Goal: Feedback & Contribution: Leave review/rating

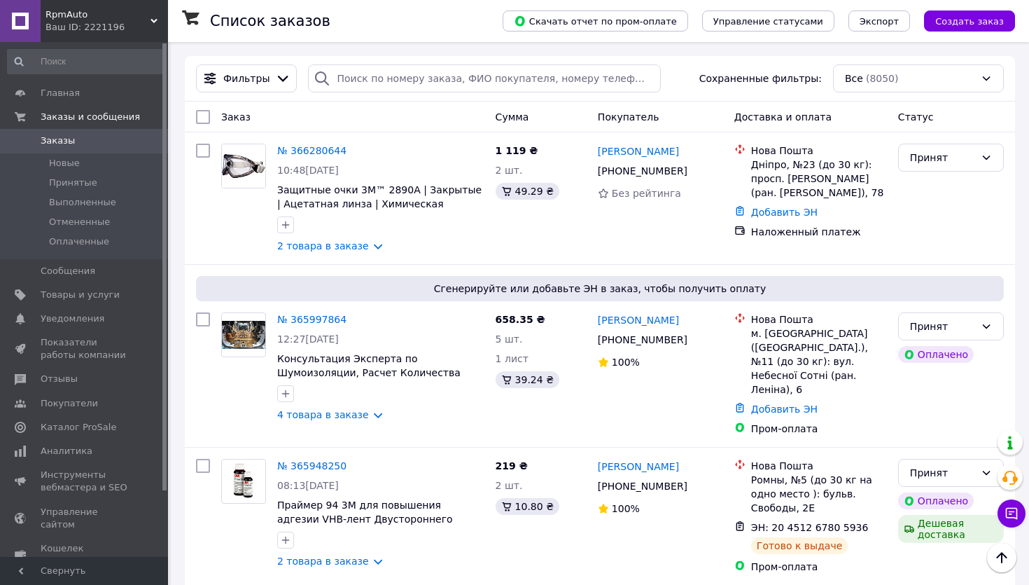
scroll to position [178, 0]
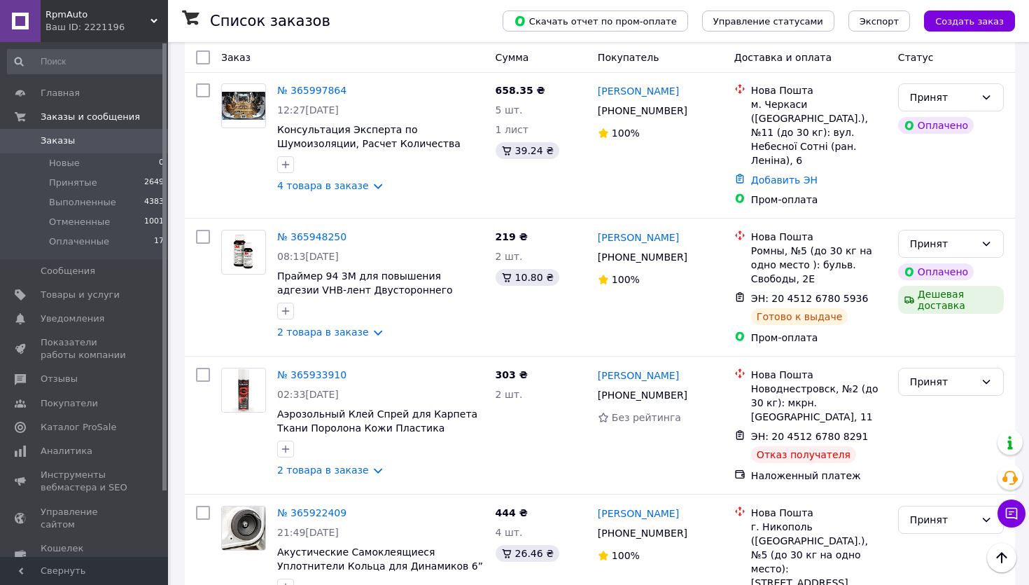
scroll to position [258, 0]
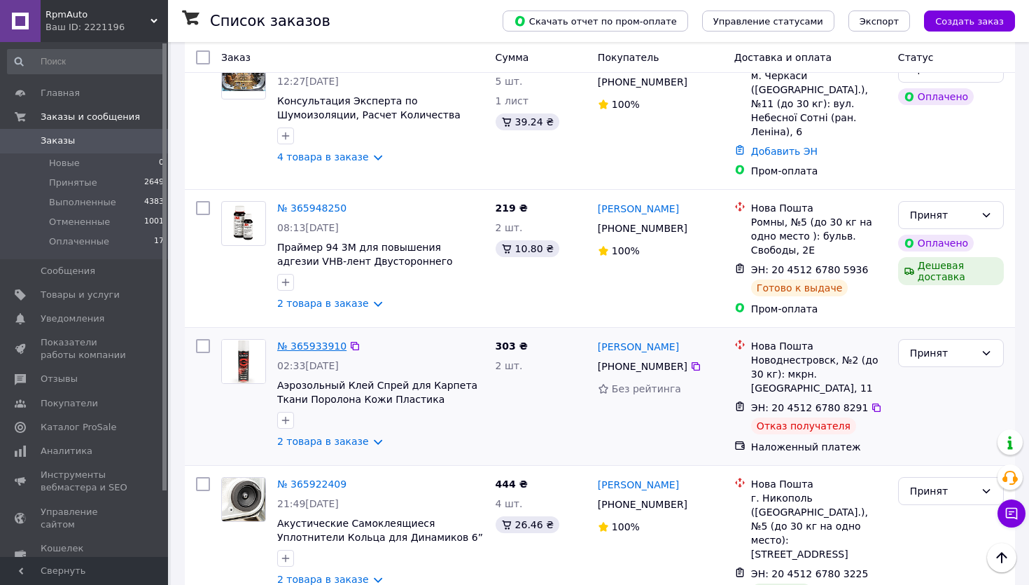
click at [317, 340] on link "№ 365933910" at bounding box center [311, 345] width 69 height 11
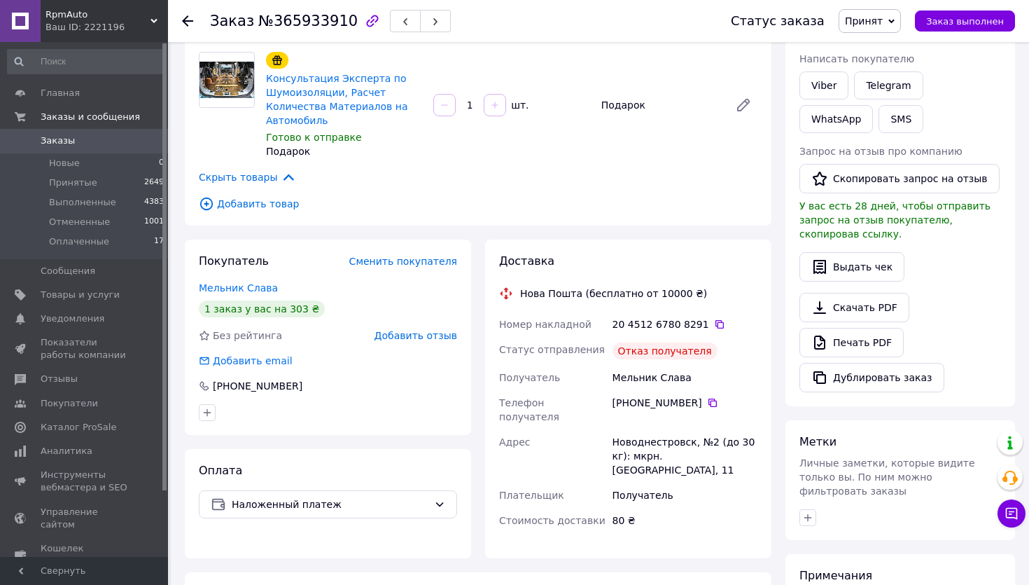
scroll to position [240, 0]
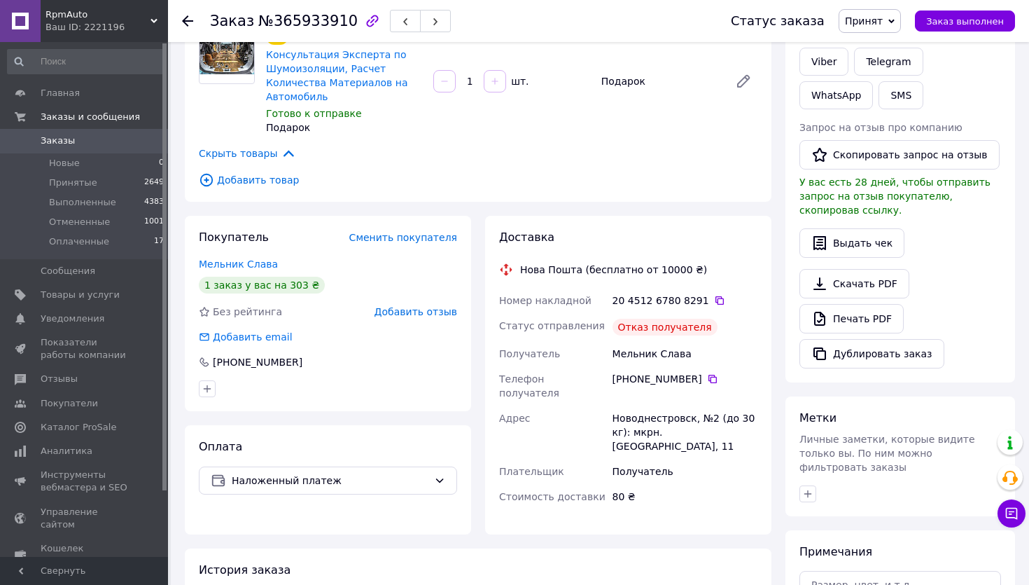
click at [425, 306] on span "Добавить отзыв" at bounding box center [416, 311] width 83 height 11
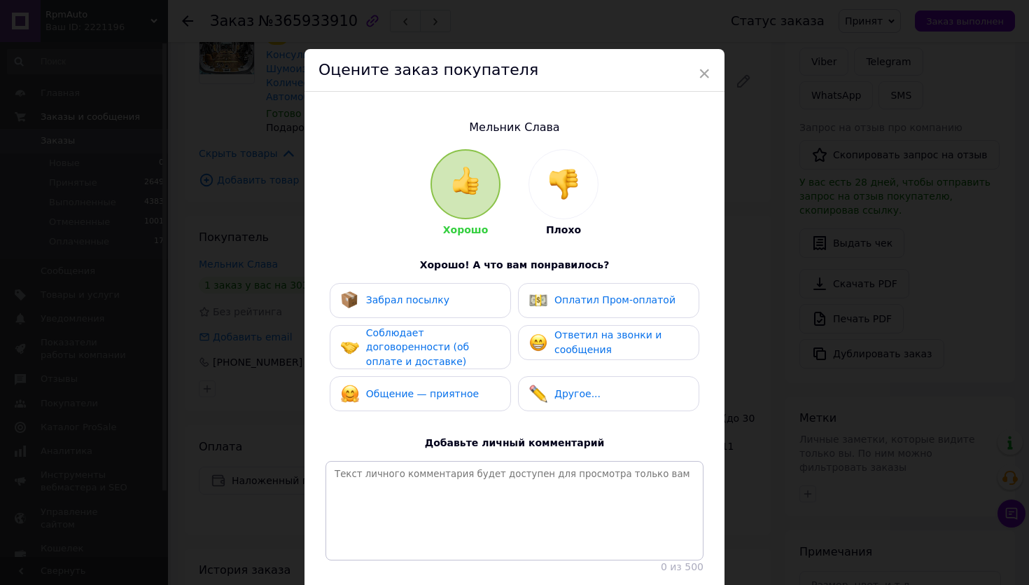
click at [566, 185] on img at bounding box center [563, 184] width 31 height 31
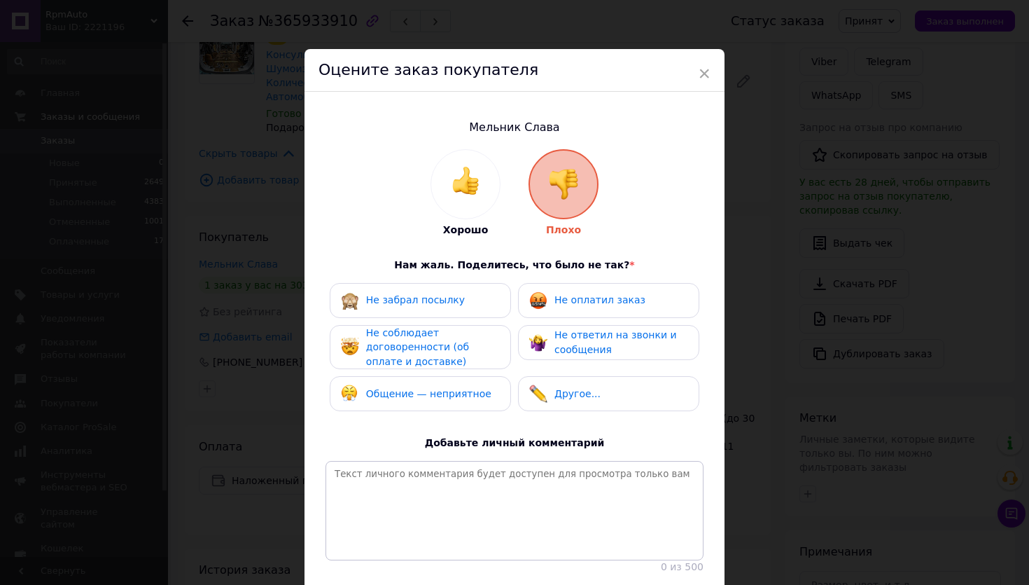
click at [422, 304] on span "Не забрал посылку" at bounding box center [415, 299] width 99 height 11
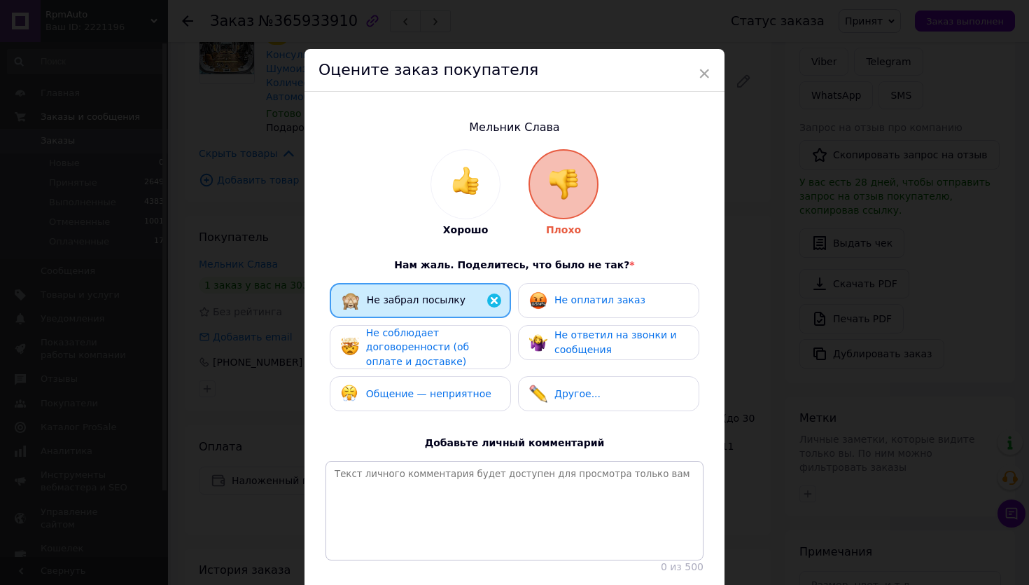
scroll to position [97, 0]
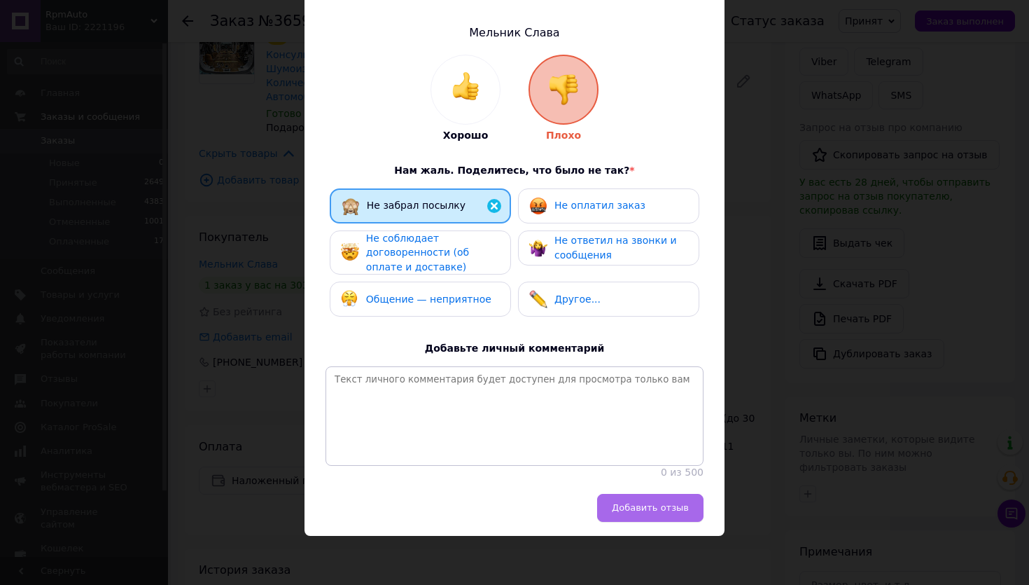
click at [651, 509] on span "Добавить отзыв" at bounding box center [650, 507] width 77 height 11
